Goal: Information Seeking & Learning: Learn about a topic

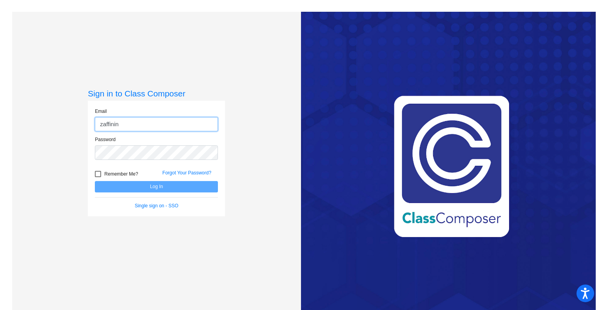
type input "[EMAIL_ADDRESS][DOMAIN_NAME]"
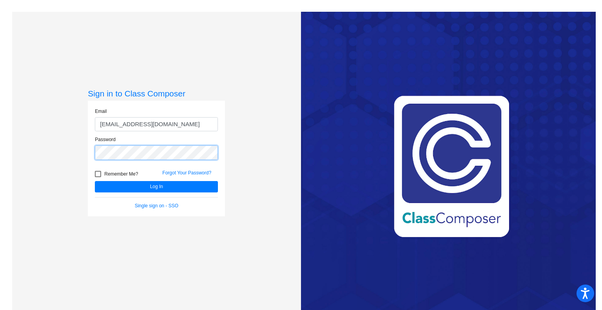
click at [95, 181] on button "Log In" at bounding box center [156, 186] width 123 height 11
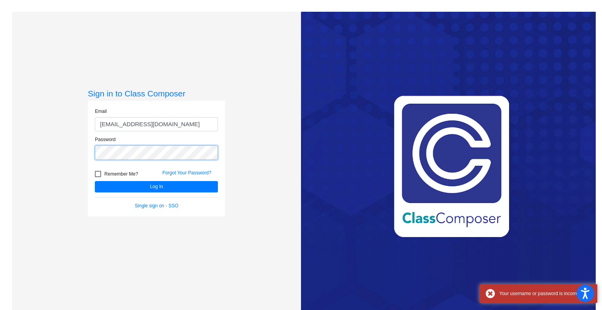
click at [73, 156] on div "Sign in to Class Composer Email [EMAIL_ADDRESS][DOMAIN_NAME] Password Remember …" at bounding box center [156, 167] width 289 height 310
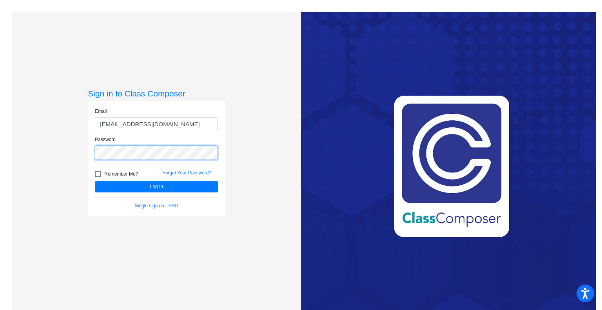
click at [95, 181] on button "Log In" at bounding box center [156, 186] width 123 height 11
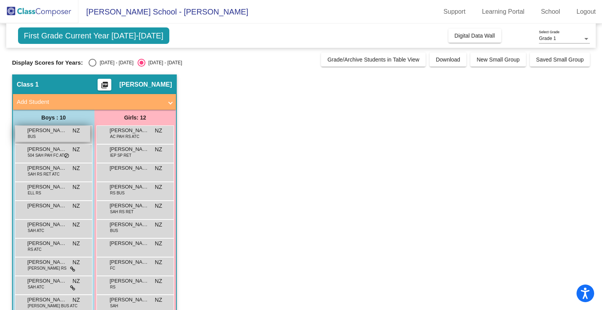
click at [38, 133] on span "[PERSON_NAME]" at bounding box center [46, 131] width 39 height 8
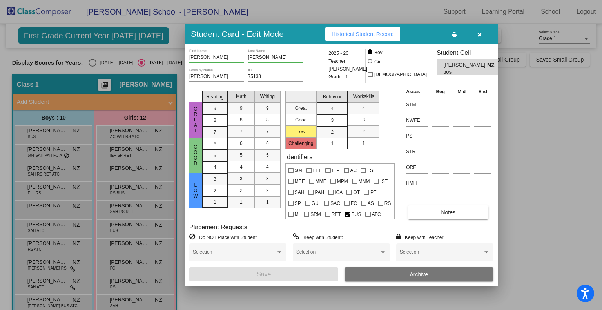
click at [351, 31] on span "Historical Student Record" at bounding box center [363, 34] width 62 height 6
click at [485, 34] on button "button" at bounding box center [479, 34] width 25 height 14
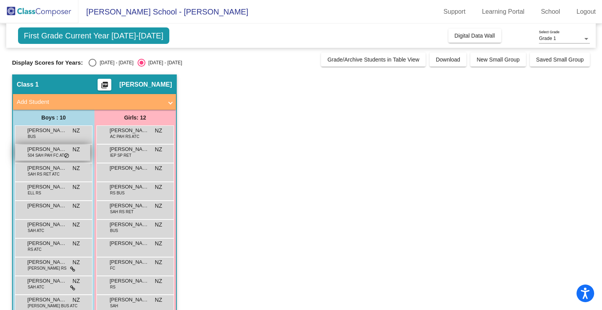
click at [52, 148] on span "[PERSON_NAME]" at bounding box center [46, 149] width 39 height 8
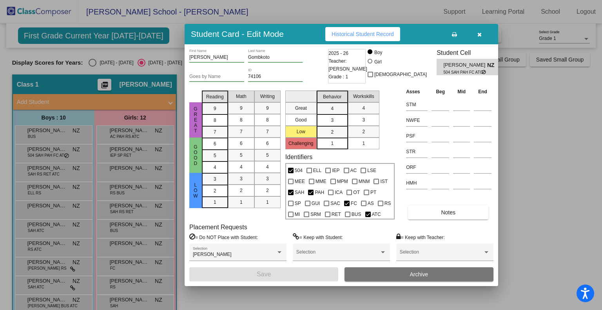
click at [387, 38] on button "Historical Student Record" at bounding box center [362, 34] width 75 height 14
click at [453, 218] on button "Notes" at bounding box center [448, 212] width 80 height 14
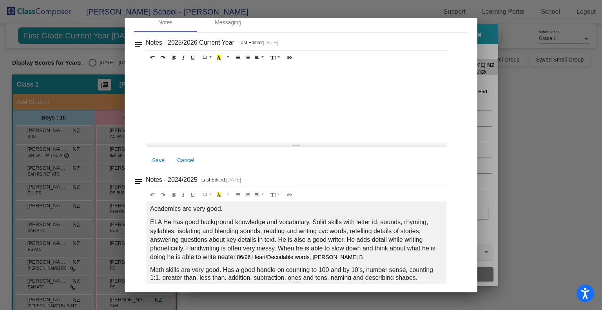
scroll to position [102, 0]
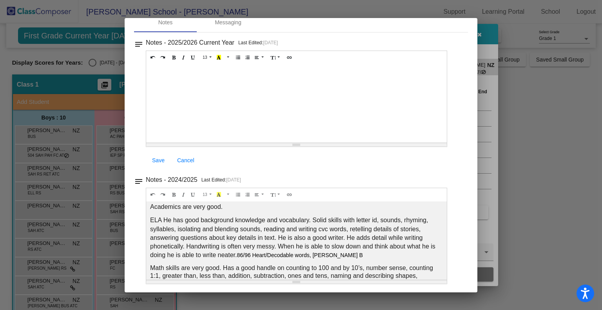
click at [314, 217] on span "ELA He has good background knowledge and vocabulary. Solid skills with letter i…" at bounding box center [292, 237] width 285 height 41
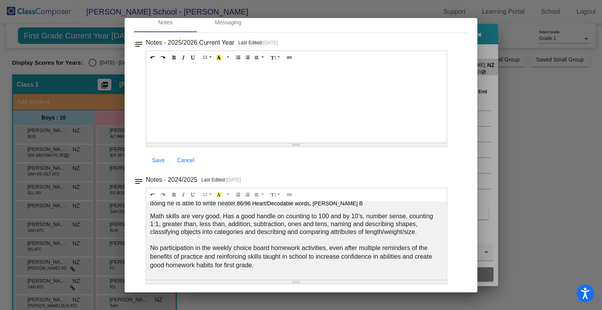
scroll to position [0, 0]
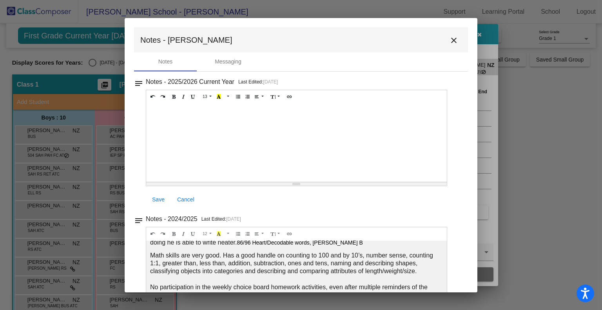
click at [449, 41] on mat-icon "close" at bounding box center [453, 40] width 9 height 9
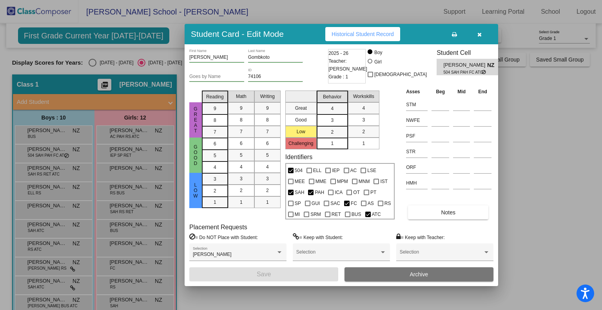
click at [479, 33] on icon "button" at bounding box center [480, 34] width 4 height 5
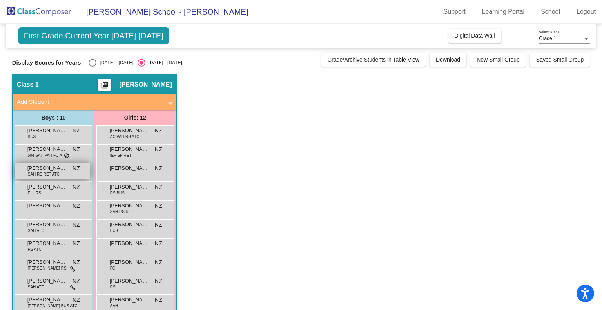
click at [53, 175] on span "SAH RS RET ATC" at bounding box center [44, 174] width 32 height 6
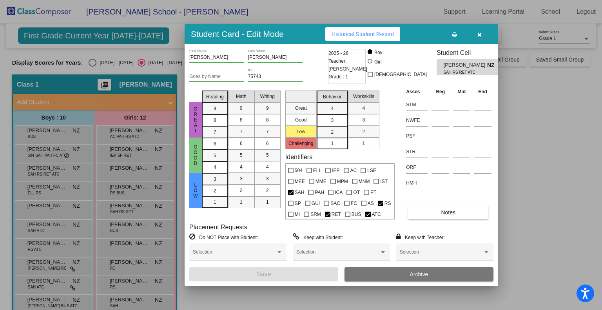
click at [377, 34] on span "Historical Student Record" at bounding box center [363, 34] width 62 height 6
click at [453, 211] on span "Notes" at bounding box center [448, 212] width 15 height 6
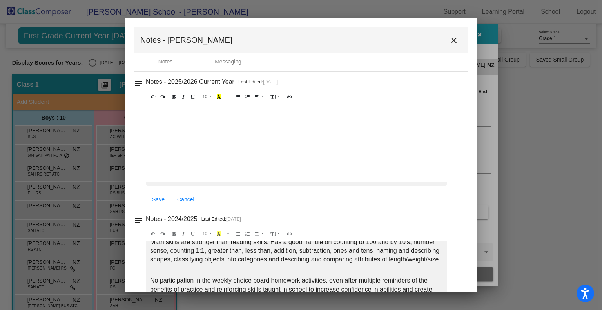
click at [451, 43] on mat-icon "close" at bounding box center [453, 40] width 9 height 9
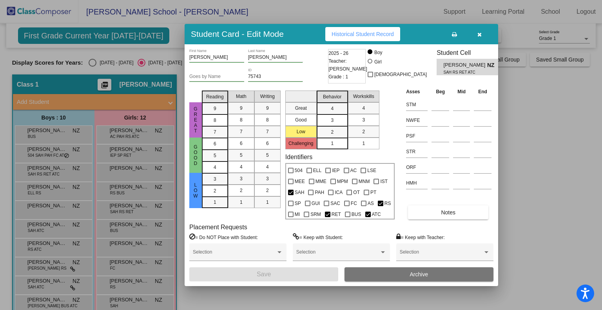
click at [480, 32] on icon "button" at bounding box center [480, 34] width 4 height 5
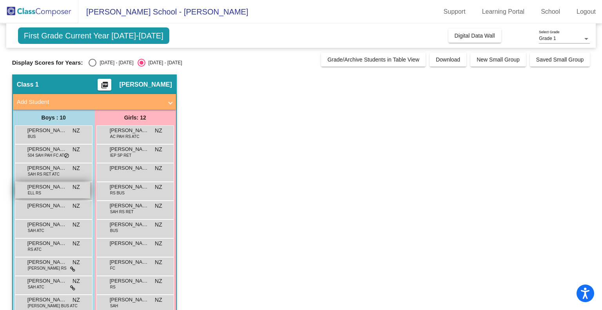
click at [38, 192] on span "ELL RS" at bounding box center [34, 193] width 13 height 6
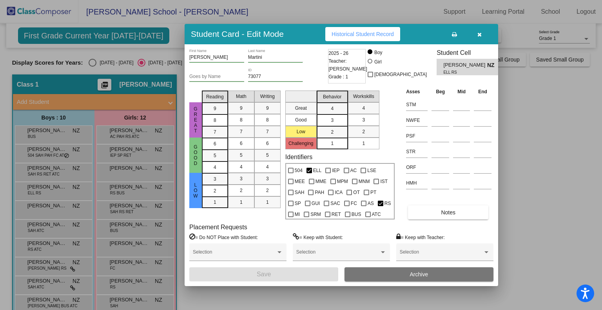
click at [362, 33] on span "Historical Student Record" at bounding box center [363, 34] width 62 height 6
click at [462, 215] on button "Notes" at bounding box center [448, 212] width 80 height 14
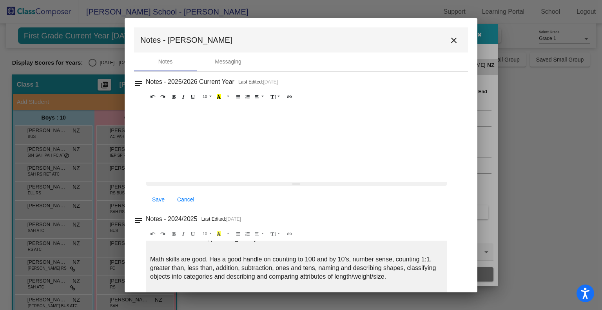
click at [449, 41] on mat-icon "close" at bounding box center [453, 40] width 9 height 9
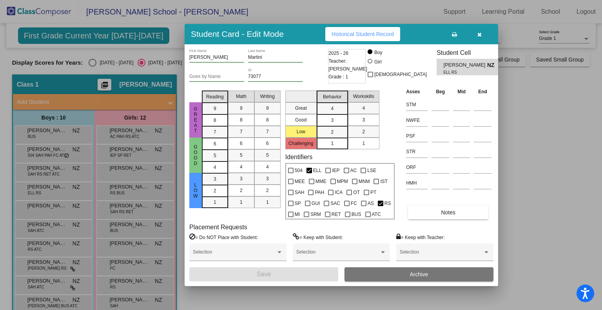
click at [480, 36] on icon "button" at bounding box center [480, 34] width 4 height 5
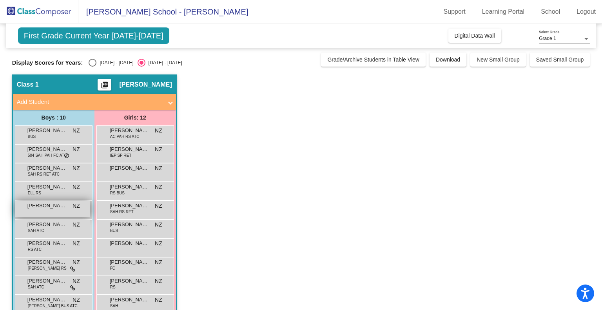
click at [44, 214] on div "[PERSON_NAME] NZ lock do_not_disturb_alt" at bounding box center [52, 209] width 75 height 16
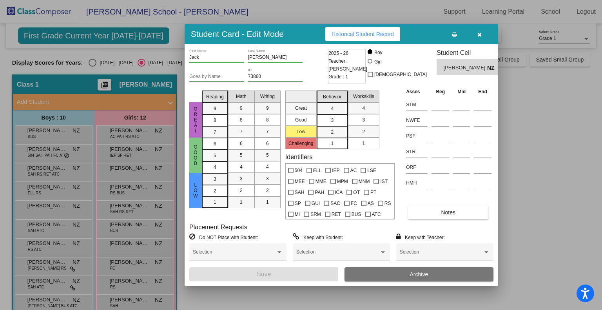
click at [381, 33] on span "Historical Student Record" at bounding box center [363, 34] width 62 height 6
click at [456, 216] on button "Notes" at bounding box center [448, 212] width 80 height 14
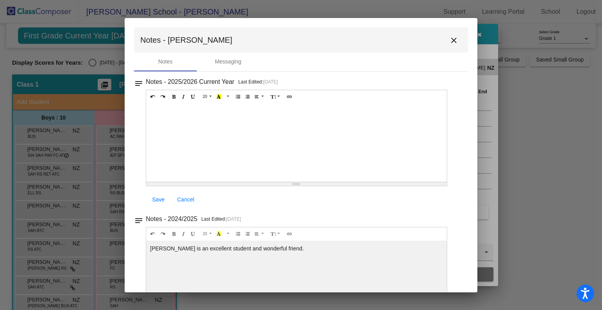
click at [455, 43] on button "close" at bounding box center [454, 40] width 16 height 16
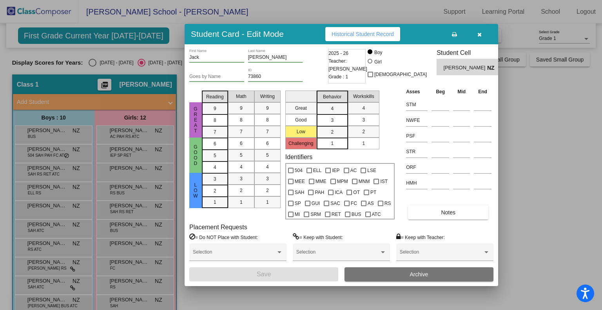
click at [482, 36] on icon "button" at bounding box center [480, 34] width 4 height 5
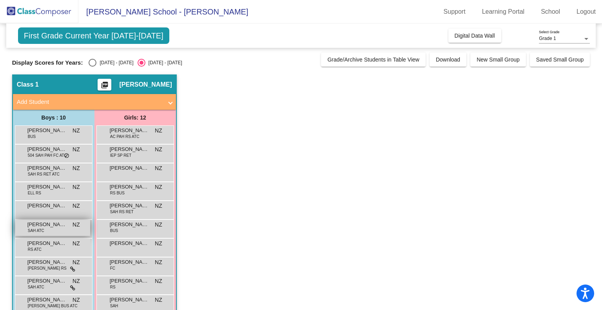
click at [50, 228] on span "[PERSON_NAME]" at bounding box center [46, 225] width 39 height 8
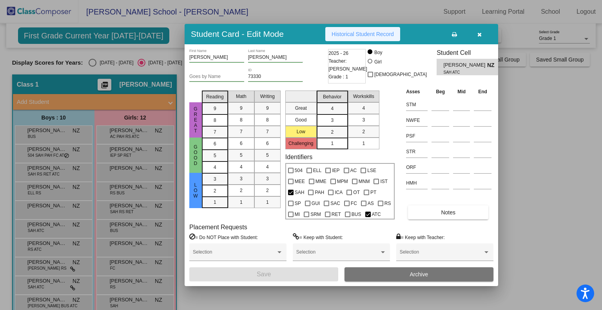
click at [384, 31] on span "Historical Student Record" at bounding box center [363, 34] width 62 height 6
click at [487, 36] on button "button" at bounding box center [479, 34] width 25 height 14
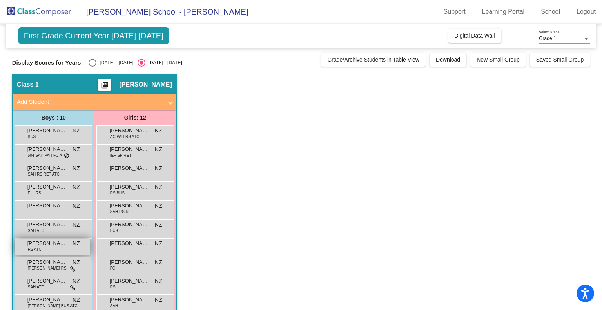
click at [53, 251] on div "[PERSON_NAME] RS ATC NZ lock do_not_disturb_alt" at bounding box center [52, 247] width 75 height 16
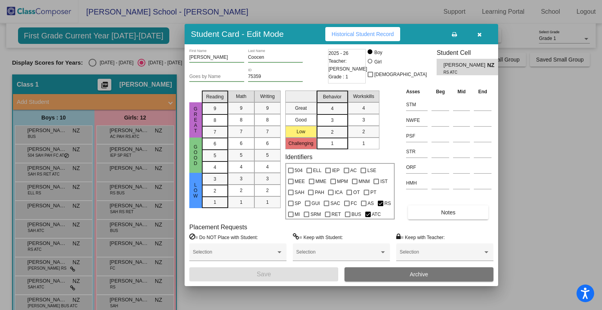
click at [376, 36] on span "Historical Student Record" at bounding box center [363, 34] width 62 height 6
click at [449, 218] on button "Notes" at bounding box center [448, 212] width 80 height 14
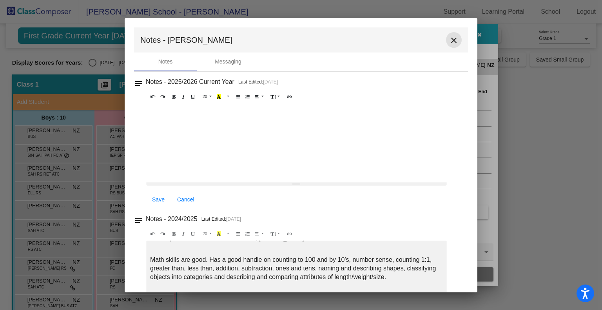
click at [451, 41] on mat-icon "close" at bounding box center [453, 40] width 9 height 9
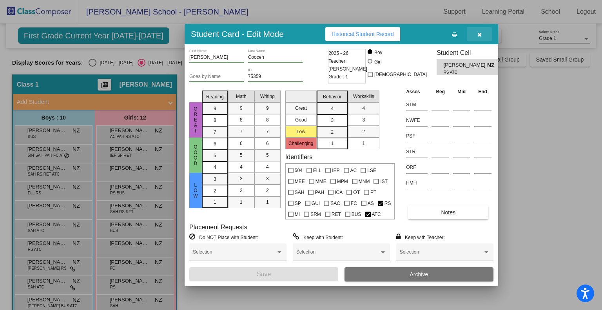
click at [480, 32] on icon "button" at bounding box center [480, 34] width 4 height 5
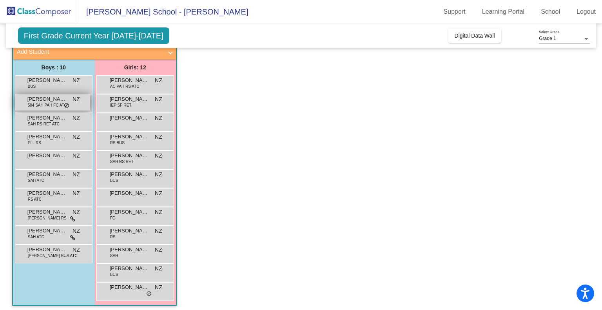
scroll to position [53, 0]
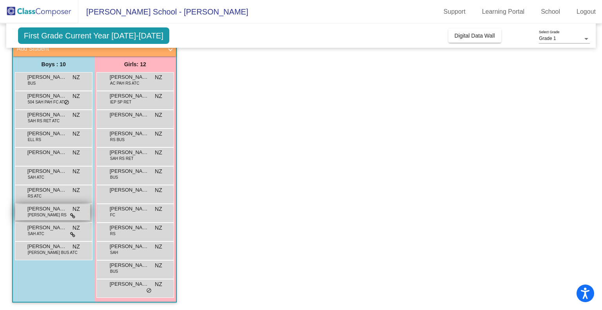
click at [49, 213] on div "[PERSON_NAME] [PERSON_NAME] RS NZ lock do_not_disturb_alt" at bounding box center [52, 212] width 75 height 16
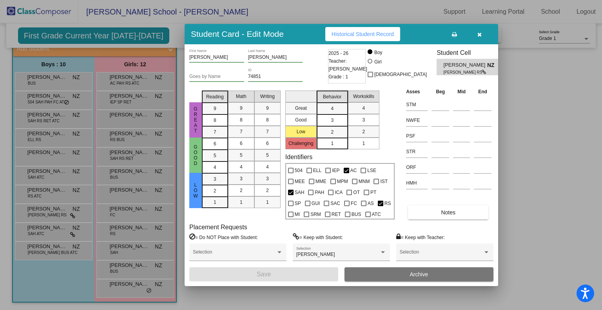
click at [359, 41] on button "Historical Student Record" at bounding box center [362, 34] width 75 height 14
click at [480, 34] on icon "button" at bounding box center [480, 34] width 4 height 5
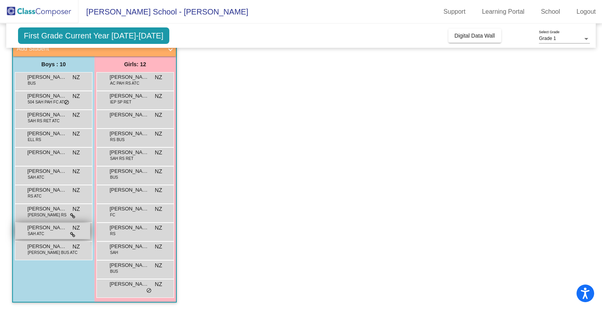
click at [25, 229] on div "[PERSON_NAME] [PERSON_NAME] ATC NZ lock do_not_disturb_alt" at bounding box center [52, 231] width 75 height 16
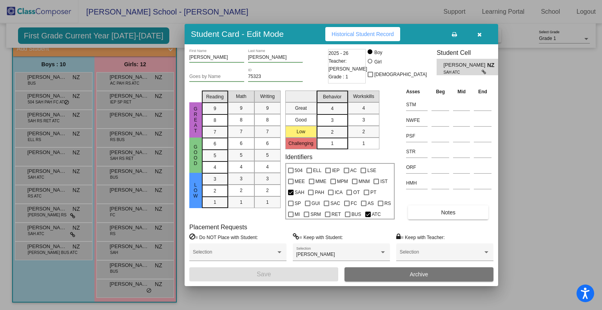
click at [338, 31] on span "Historical Student Record" at bounding box center [363, 34] width 62 height 6
click at [474, 36] on button "button" at bounding box center [479, 34] width 25 height 14
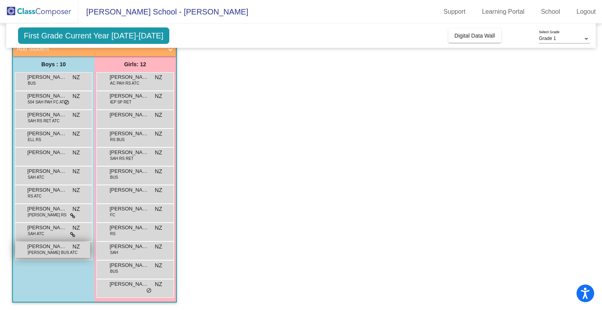
click at [43, 246] on span "[PERSON_NAME]" at bounding box center [46, 247] width 39 height 8
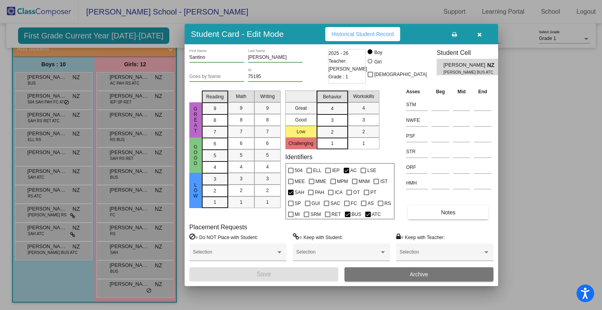
click at [354, 40] on button "Historical Student Record" at bounding box center [362, 34] width 75 height 14
click at [444, 214] on span "Notes" at bounding box center [448, 212] width 15 height 6
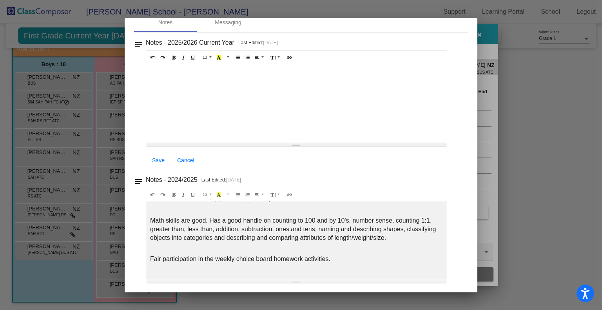
scroll to position [0, 0]
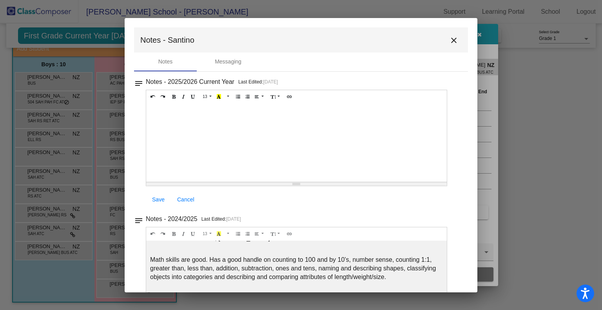
click at [454, 42] on mat-icon "close" at bounding box center [453, 40] width 9 height 9
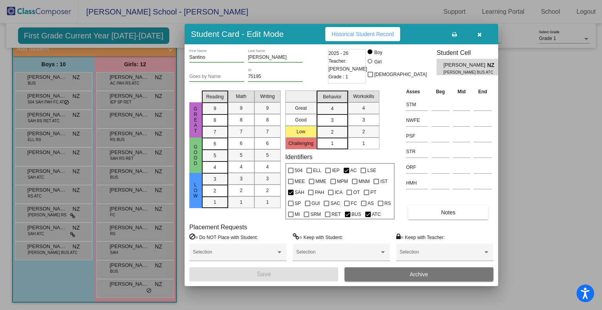
click at [477, 38] on button "button" at bounding box center [479, 34] width 25 height 14
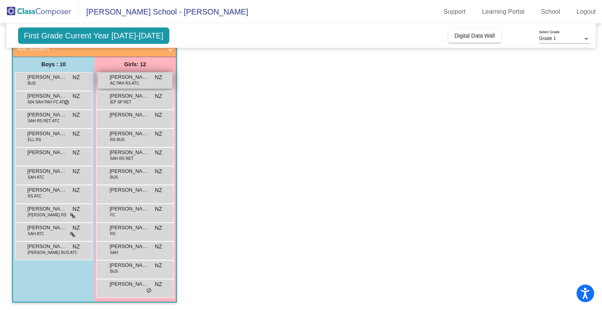
click at [146, 77] on span "[PERSON_NAME]" at bounding box center [129, 77] width 39 height 8
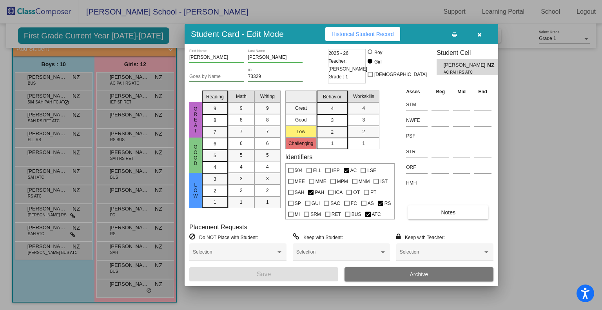
click at [380, 33] on span "Historical Student Record" at bounding box center [363, 34] width 62 height 6
click at [427, 211] on button "Notes" at bounding box center [448, 212] width 80 height 14
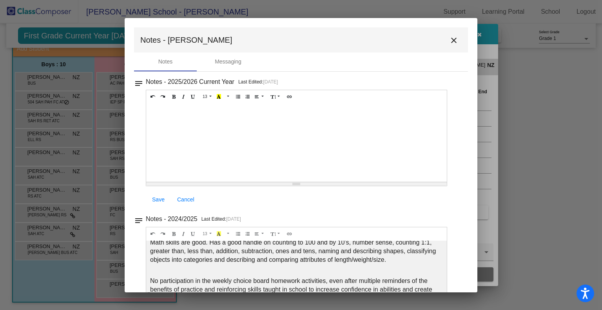
click at [454, 44] on mat-icon "close" at bounding box center [453, 40] width 9 height 9
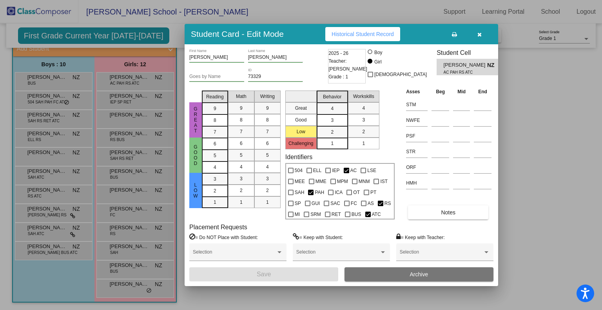
click at [483, 31] on button "button" at bounding box center [479, 34] width 25 height 14
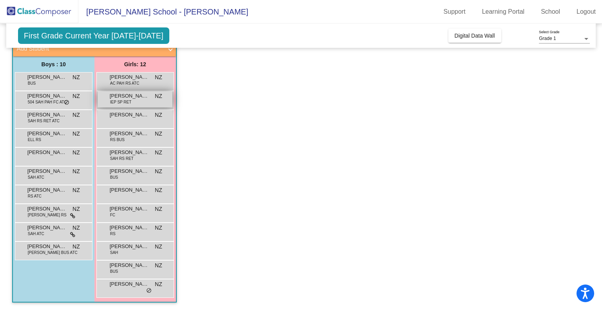
click at [135, 98] on span "[PERSON_NAME]" at bounding box center [129, 96] width 39 height 8
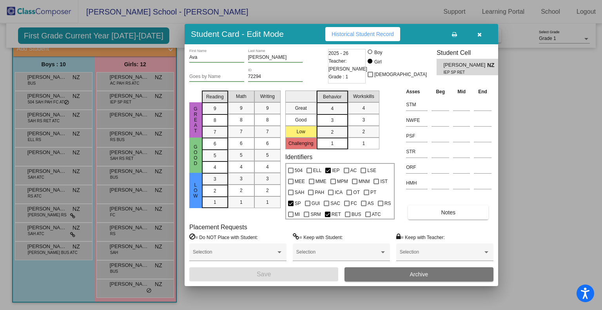
click at [339, 31] on button "Historical Student Record" at bounding box center [362, 34] width 75 height 14
click at [482, 37] on button "button" at bounding box center [479, 34] width 25 height 14
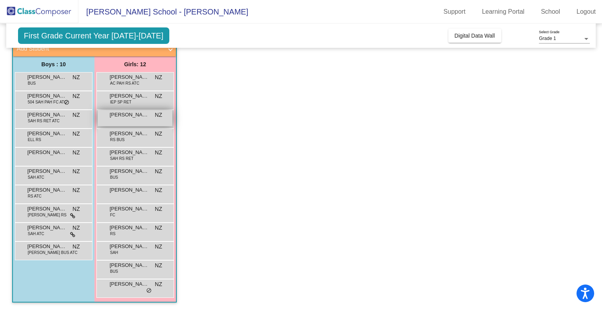
click at [141, 122] on div "[PERSON_NAME] NZ lock do_not_disturb_alt" at bounding box center [135, 118] width 75 height 16
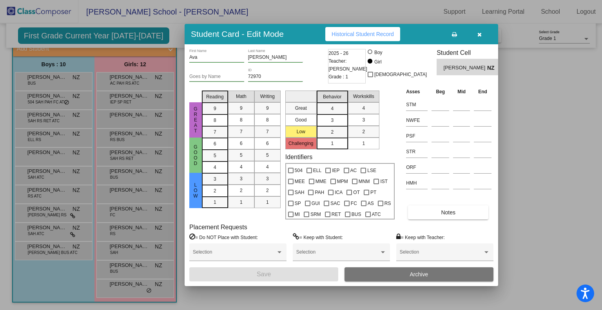
click at [389, 35] on span "Historical Student Record" at bounding box center [363, 34] width 62 height 6
click at [470, 208] on button "Notes" at bounding box center [448, 212] width 80 height 14
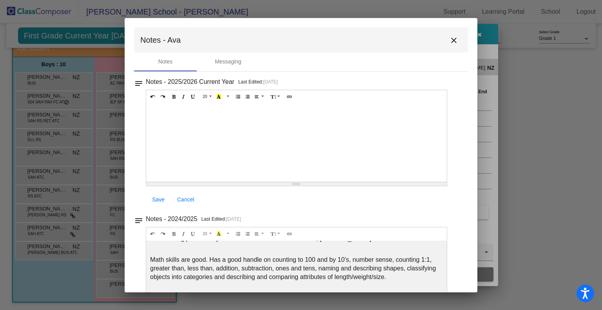
click at [451, 42] on mat-icon "close" at bounding box center [453, 40] width 9 height 9
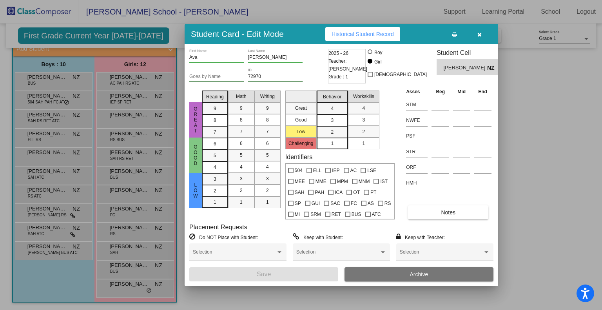
click at [478, 34] on icon "button" at bounding box center [480, 34] width 4 height 5
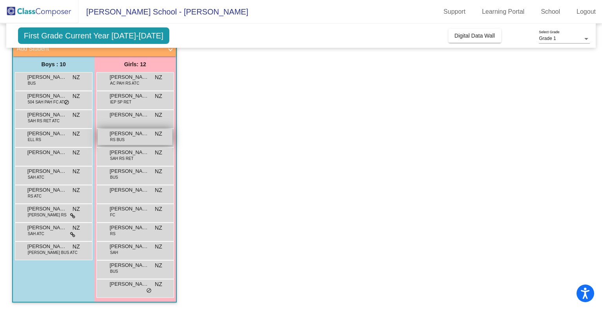
click at [153, 131] on div "[PERSON_NAME] RS BUS NZ lock do_not_disturb_alt" at bounding box center [135, 137] width 75 height 16
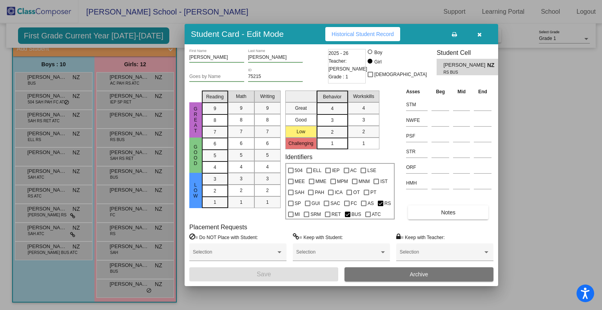
click at [382, 40] on button "Historical Student Record" at bounding box center [362, 34] width 75 height 14
click at [447, 216] on button "Notes" at bounding box center [448, 212] width 80 height 14
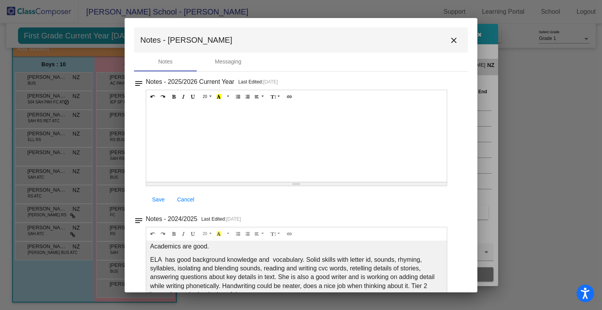
click at [453, 34] on button "close" at bounding box center [454, 40] width 16 height 16
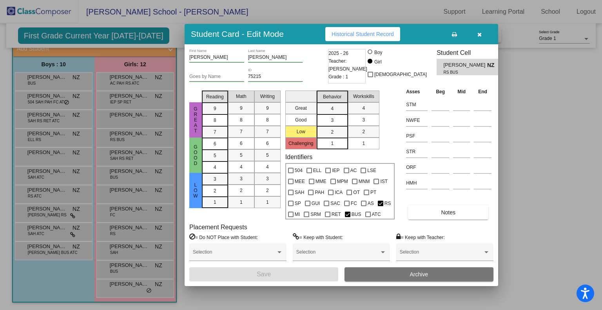
click at [476, 35] on button "button" at bounding box center [479, 34] width 25 height 14
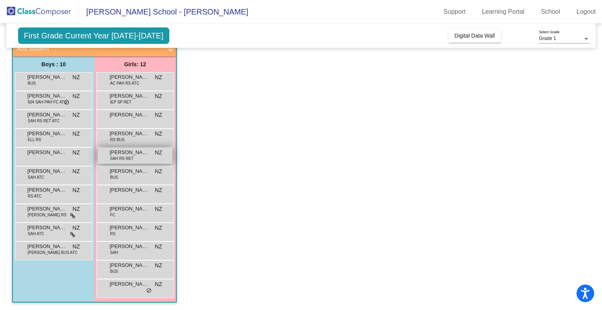
click at [116, 153] on span "[PERSON_NAME]" at bounding box center [129, 153] width 39 height 8
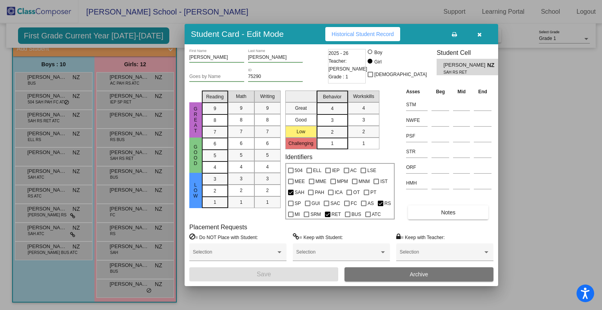
click at [347, 31] on button "Historical Student Record" at bounding box center [362, 34] width 75 height 14
click at [484, 34] on button "button" at bounding box center [479, 34] width 25 height 14
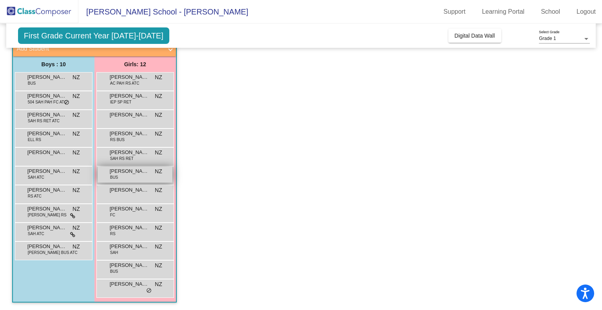
click at [125, 176] on div "[PERSON_NAME] BUS NZ lock do_not_disturb_alt" at bounding box center [135, 175] width 75 height 16
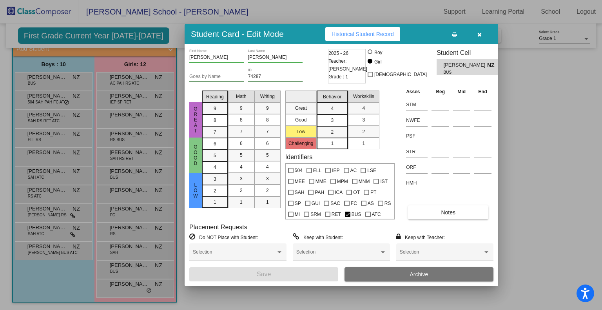
click at [365, 37] on span "Historical Student Record" at bounding box center [363, 34] width 62 height 6
click at [485, 31] on button "button" at bounding box center [479, 34] width 25 height 14
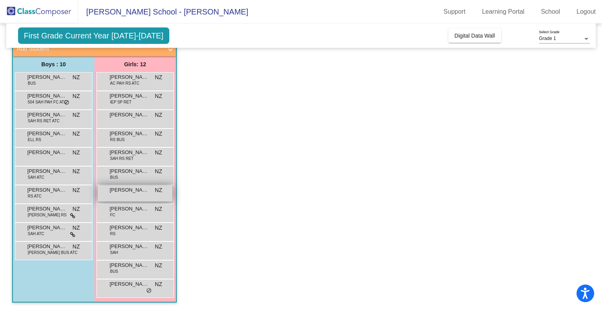
click at [152, 198] on div "[PERSON_NAME] NZ lock do_not_disturb_alt" at bounding box center [135, 193] width 75 height 16
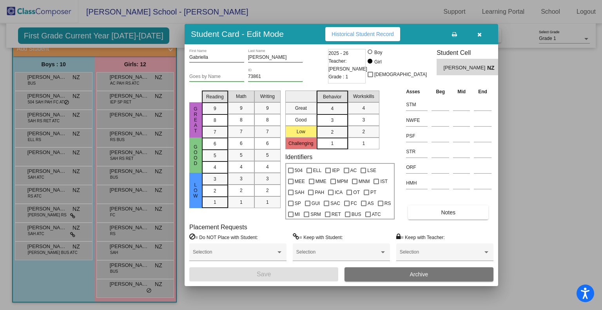
click at [377, 34] on span "Historical Student Record" at bounding box center [363, 34] width 62 height 6
click at [460, 215] on button "Notes" at bounding box center [448, 212] width 80 height 14
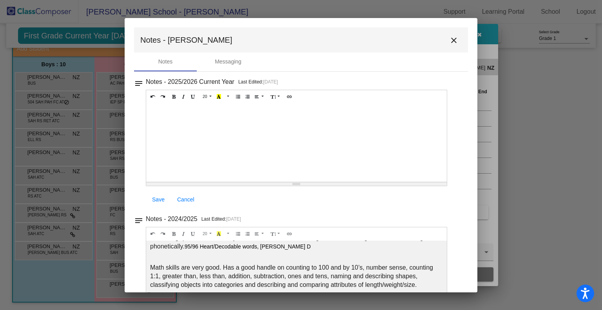
click at [452, 44] on mat-icon "close" at bounding box center [453, 40] width 9 height 9
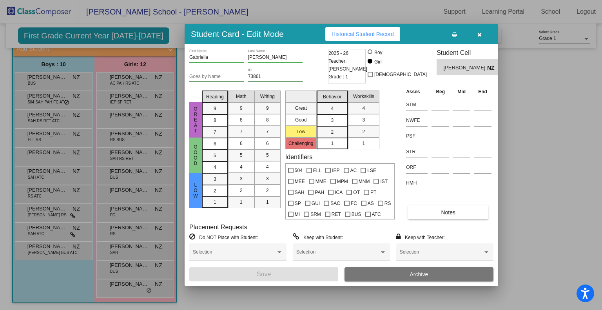
click at [477, 30] on button "button" at bounding box center [479, 34] width 25 height 14
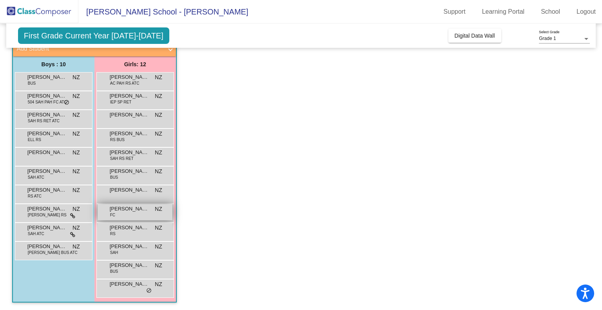
click at [143, 211] on span "[PERSON_NAME]" at bounding box center [129, 209] width 39 height 8
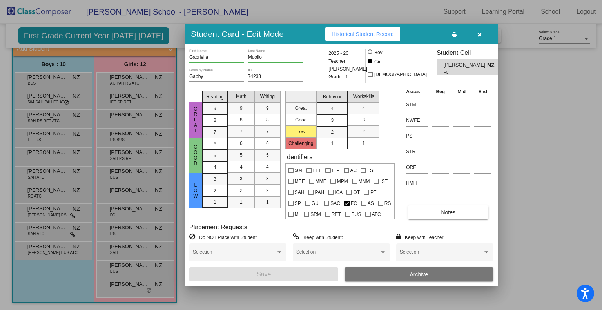
click at [362, 29] on button "Historical Student Record" at bounding box center [362, 34] width 75 height 14
click at [480, 33] on icon "button" at bounding box center [480, 34] width 4 height 5
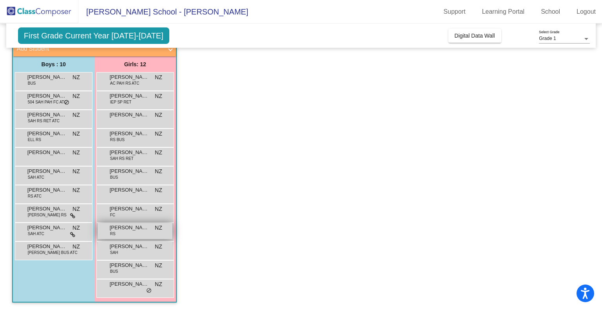
click at [144, 234] on div "[PERSON_NAME] RS NZ lock do_not_disturb_alt" at bounding box center [135, 231] width 75 height 16
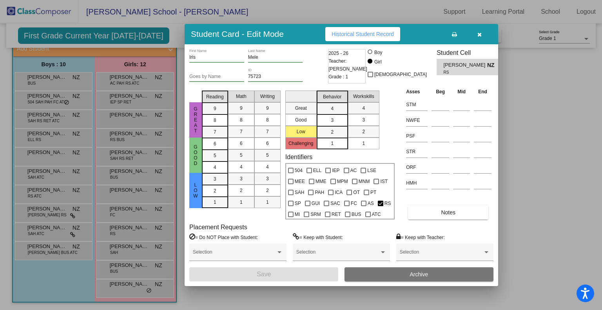
click at [367, 36] on span "Historical Student Record" at bounding box center [363, 34] width 62 height 6
click at [458, 207] on button "Notes" at bounding box center [448, 212] width 80 height 14
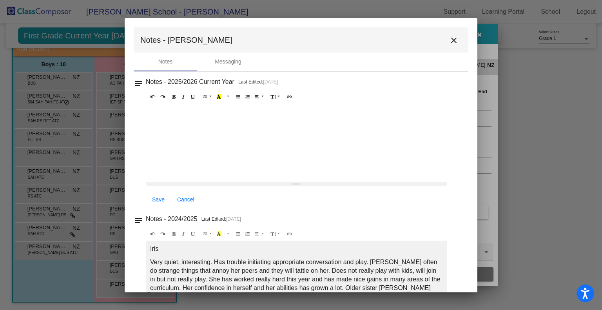
click at [451, 41] on mat-icon "close" at bounding box center [453, 40] width 9 height 9
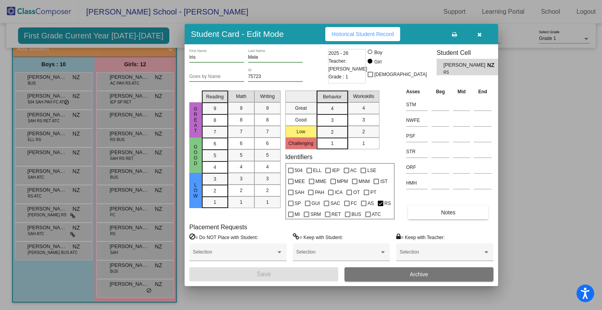
click at [483, 33] on button "button" at bounding box center [479, 34] width 25 height 14
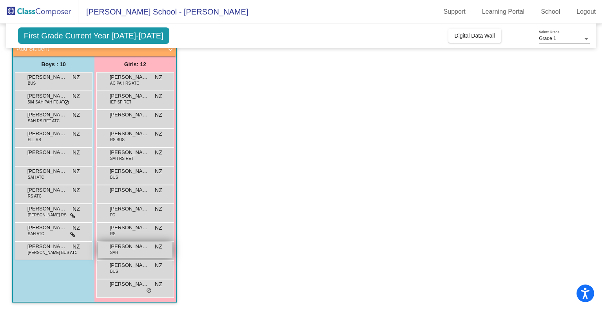
click at [151, 254] on div "[PERSON_NAME] [PERSON_NAME] NZ lock do_not_disturb_alt" at bounding box center [135, 250] width 75 height 16
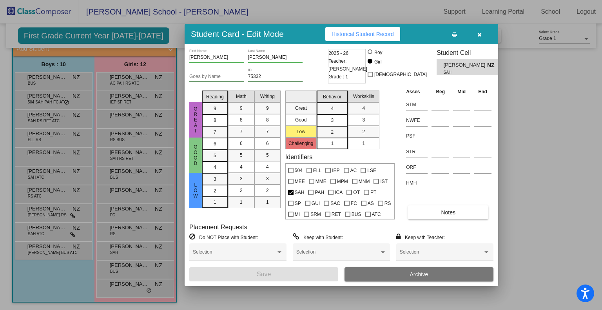
click at [378, 35] on span "Historical Student Record" at bounding box center [363, 34] width 62 height 6
click at [476, 34] on button "button" at bounding box center [479, 34] width 25 height 14
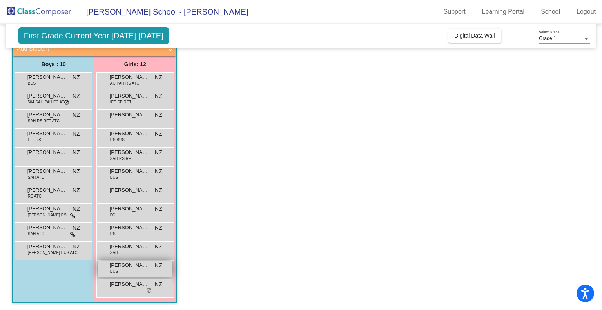
click at [149, 267] on div "[PERSON_NAME] BUS NZ lock do_not_disturb_alt" at bounding box center [135, 269] width 75 height 16
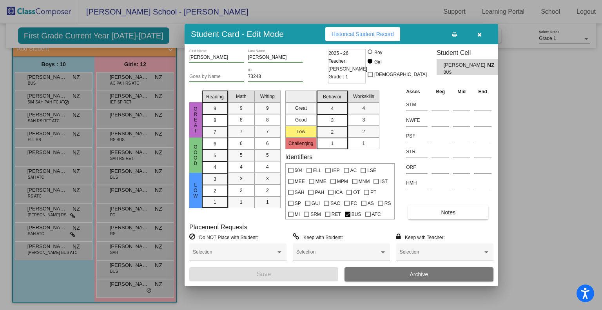
click at [371, 31] on button "Historical Student Record" at bounding box center [362, 34] width 75 height 14
click at [433, 214] on button "Notes" at bounding box center [448, 212] width 80 height 14
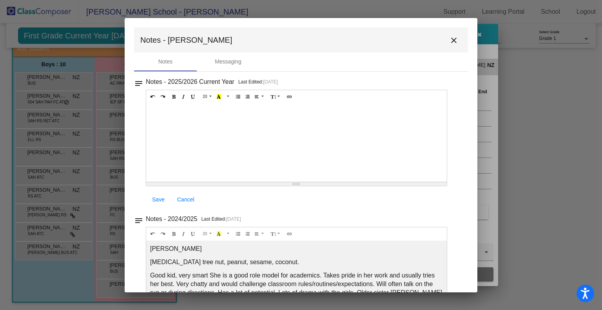
click at [450, 34] on button "close" at bounding box center [454, 40] width 16 height 16
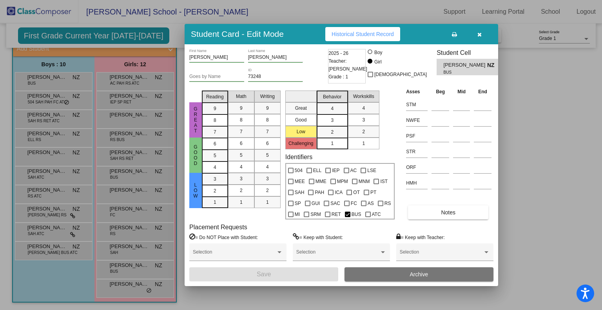
click at [488, 30] on button "button" at bounding box center [479, 34] width 25 height 14
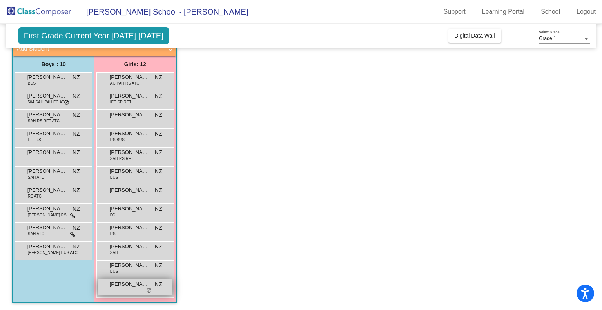
click at [123, 286] on span "[PERSON_NAME]" at bounding box center [129, 284] width 39 height 8
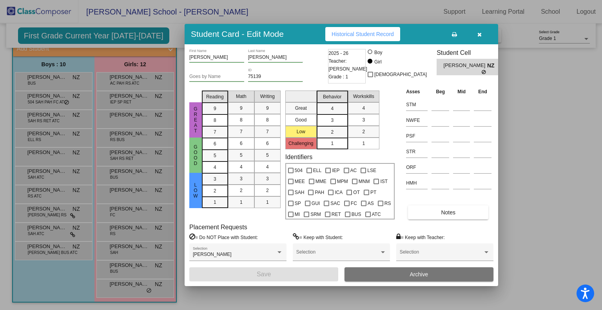
click at [382, 34] on span "Historical Student Record" at bounding box center [363, 34] width 62 height 6
click at [480, 34] on icon "button" at bounding box center [480, 34] width 4 height 5
